Goal: Information Seeking & Learning: Learn about a topic

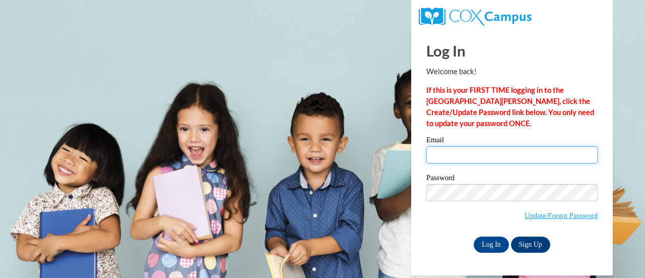
click at [452, 151] on input "Email" at bounding box center [512, 154] width 171 height 17
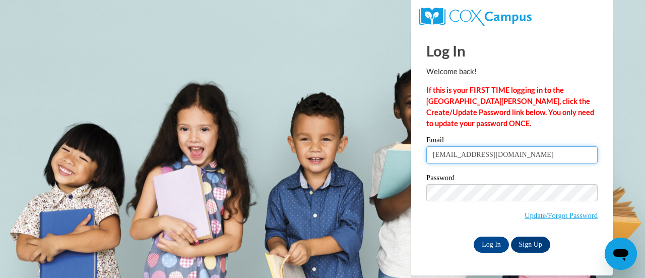
type input "[EMAIL_ADDRESS][DOMAIN_NAME]"
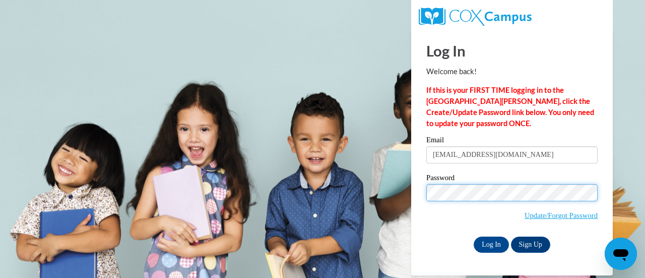
click at [474, 236] on input "Log In" at bounding box center [491, 244] width 35 height 16
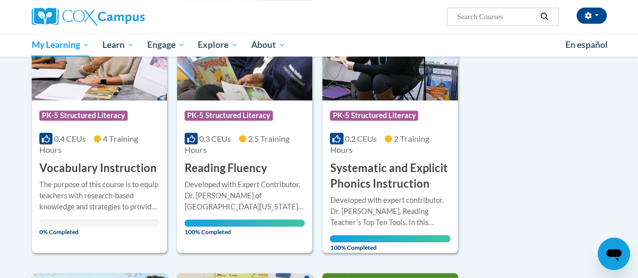
scroll to position [189, 0]
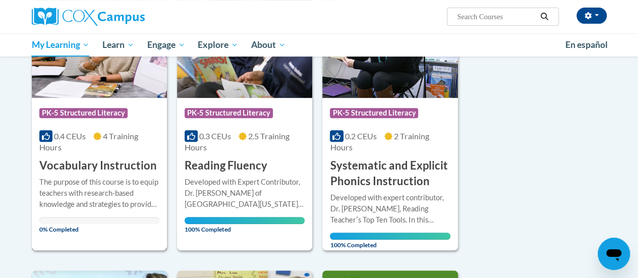
click at [91, 165] on h3 "Vocabulary Instruction" at bounding box center [97, 166] width 117 height 16
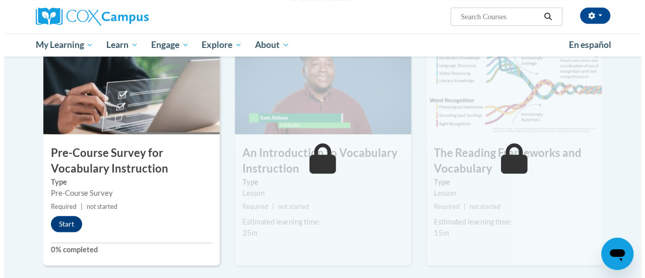
scroll to position [233, 0]
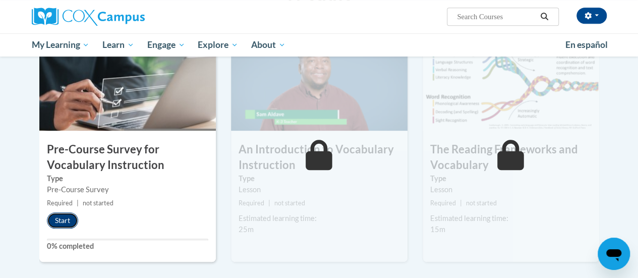
click at [63, 222] on button "Start" at bounding box center [62, 220] width 31 height 16
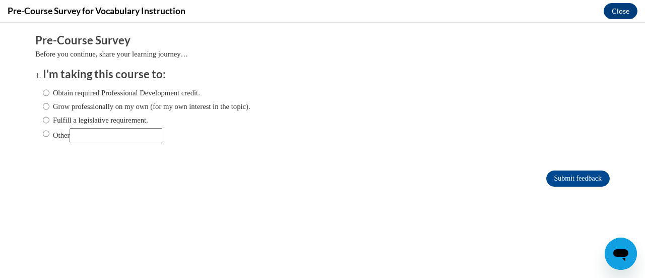
scroll to position [0, 0]
click at [43, 105] on input "Grow professionally on my own (for my own interest in the topic)." at bounding box center [46, 106] width 7 height 11
radio input "true"
click at [43, 122] on input "Fulfill a legislative requirement." at bounding box center [46, 119] width 7 height 11
radio input "true"
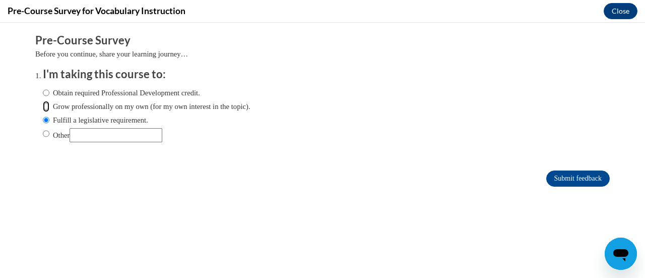
click at [43, 105] on input "Grow professionally on my own (for my own interest in the topic)." at bounding box center [46, 106] width 7 height 11
radio input "true"
click at [558, 173] on input "Submit feedback" at bounding box center [579, 178] width 64 height 16
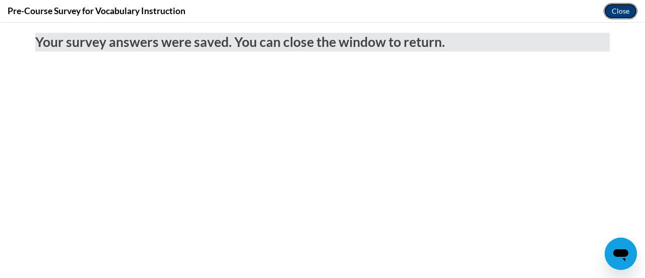
click at [634, 8] on button "Close" at bounding box center [621, 11] width 34 height 16
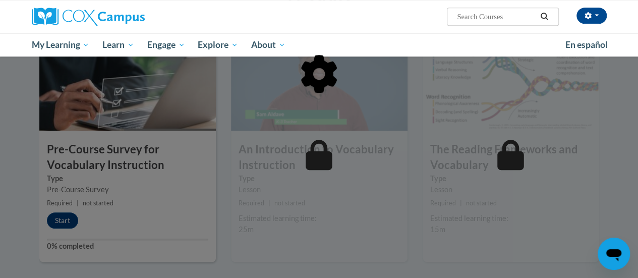
click at [63, 219] on div at bounding box center [319, 126] width 560 height 192
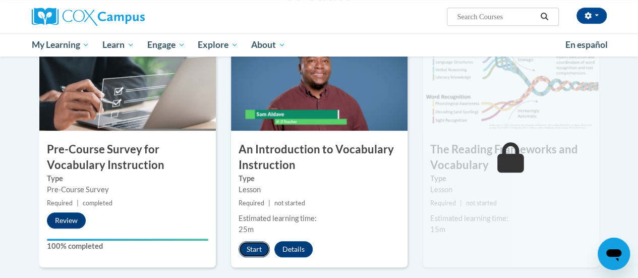
click at [255, 249] on button "Start" at bounding box center [254, 249] width 31 height 16
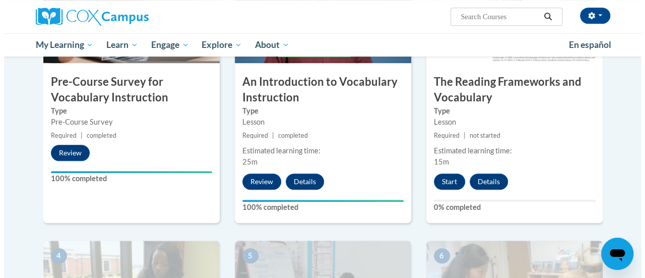
scroll to position [305, 0]
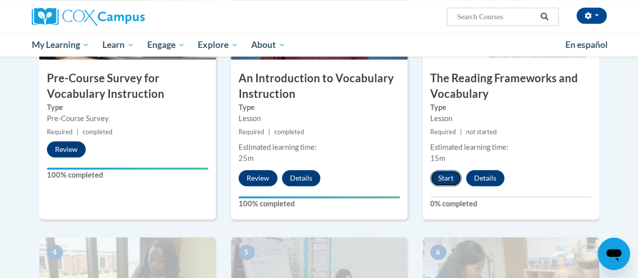
click at [441, 181] on button "Start" at bounding box center [445, 178] width 31 height 16
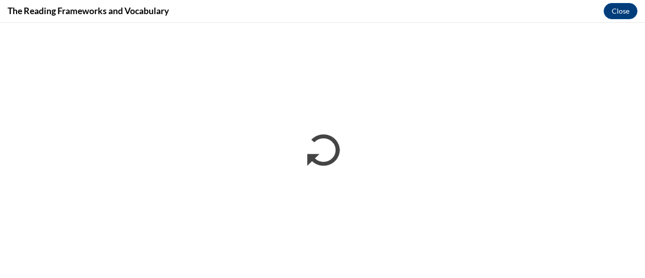
scroll to position [0, 0]
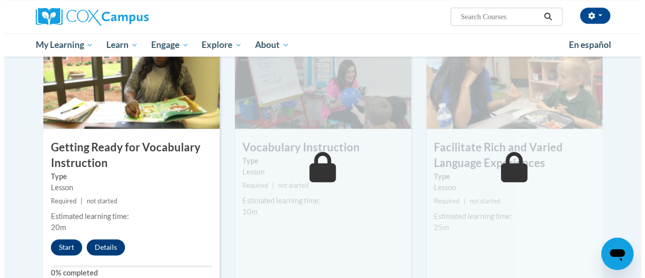
scroll to position [521, 0]
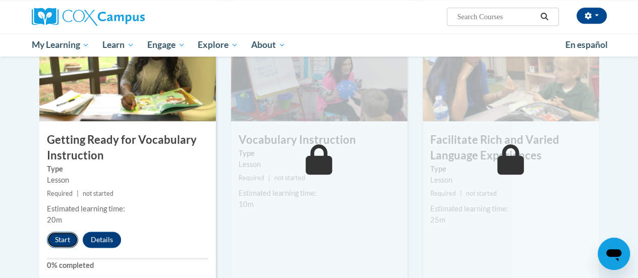
click at [61, 243] on button "Start" at bounding box center [62, 239] width 31 height 16
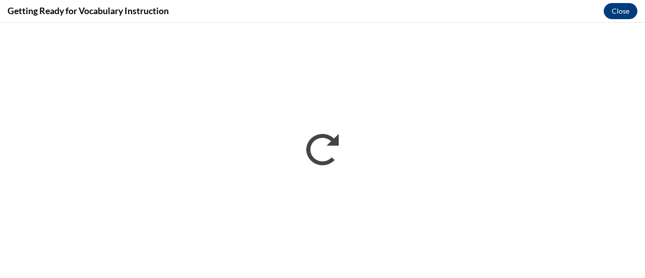
scroll to position [0, 0]
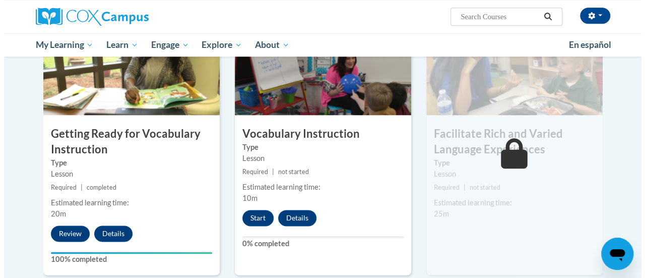
scroll to position [536, 0]
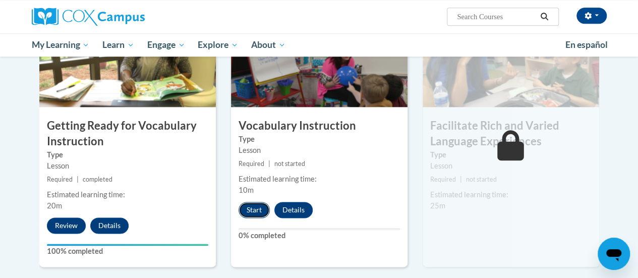
click at [252, 212] on button "Start" at bounding box center [254, 210] width 31 height 16
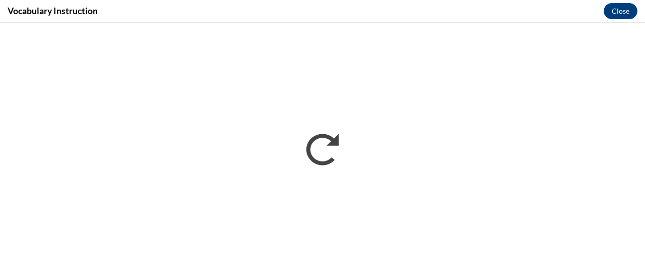
scroll to position [0, 0]
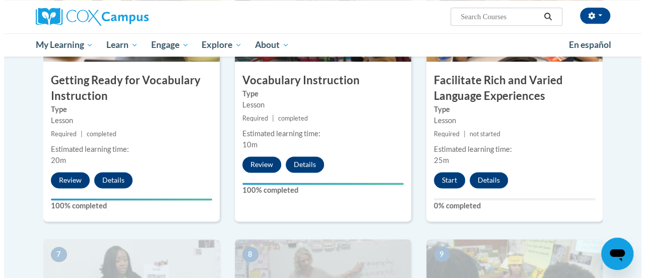
scroll to position [583, 0]
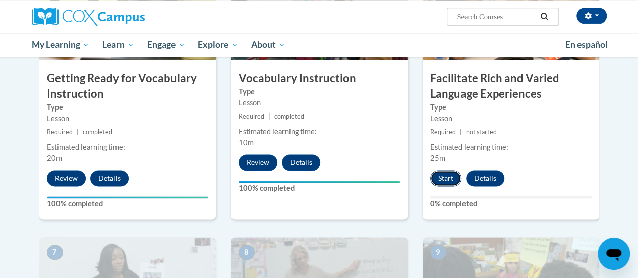
click at [447, 175] on button "Start" at bounding box center [445, 178] width 31 height 16
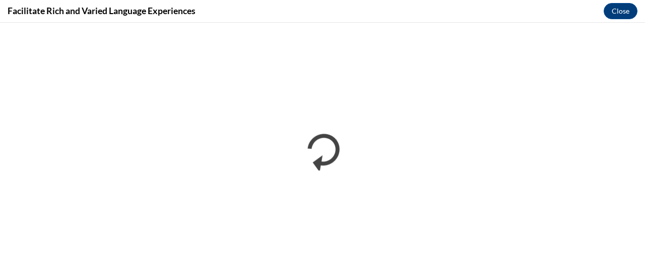
scroll to position [0, 0]
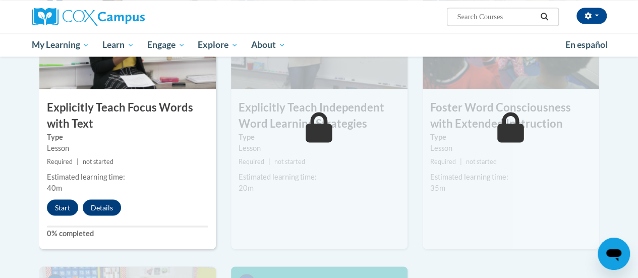
scroll to position [834, 0]
